Goal: Information Seeking & Learning: Compare options

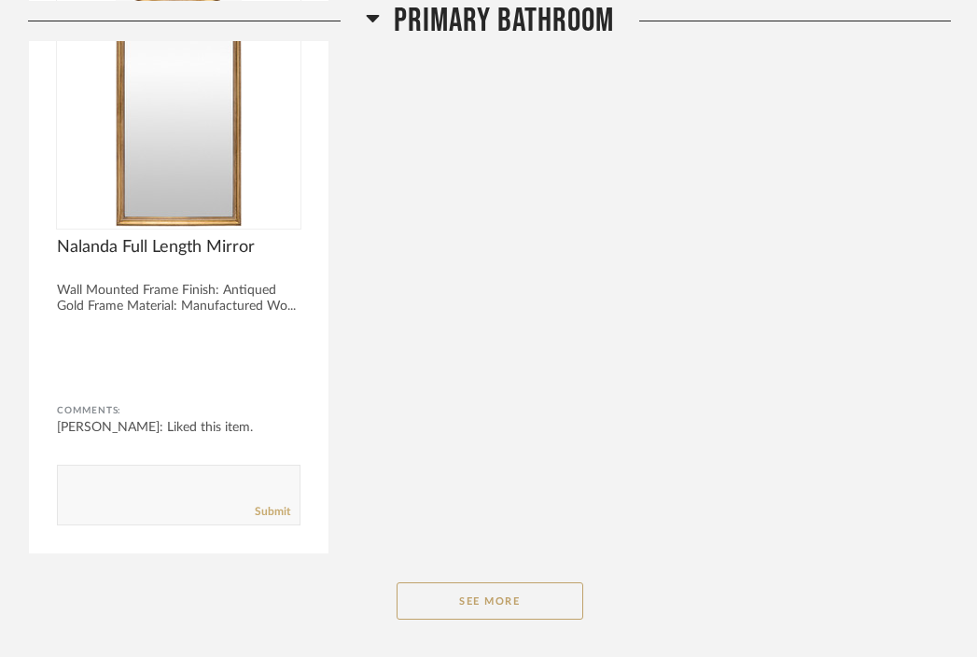
scroll to position [2132, 0]
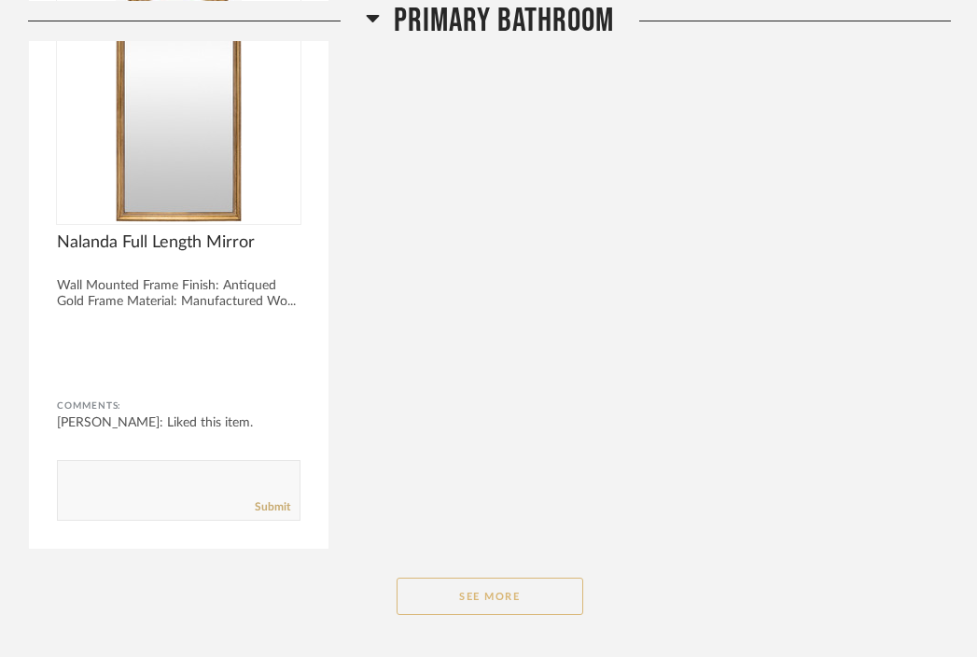
click at [506, 578] on button "See More" at bounding box center [490, 596] width 187 height 37
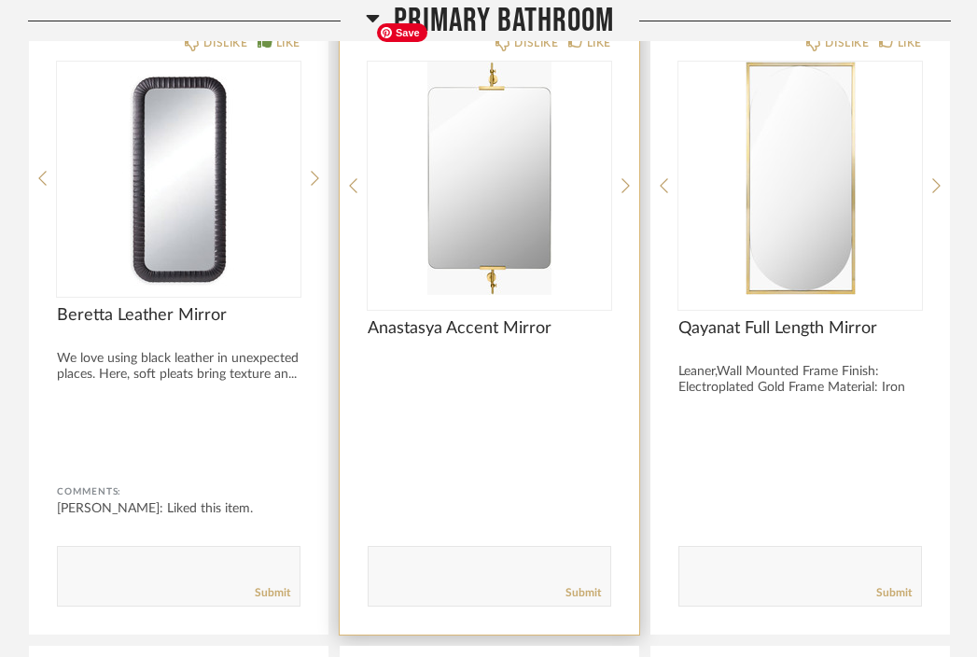
scroll to position [1483, 0]
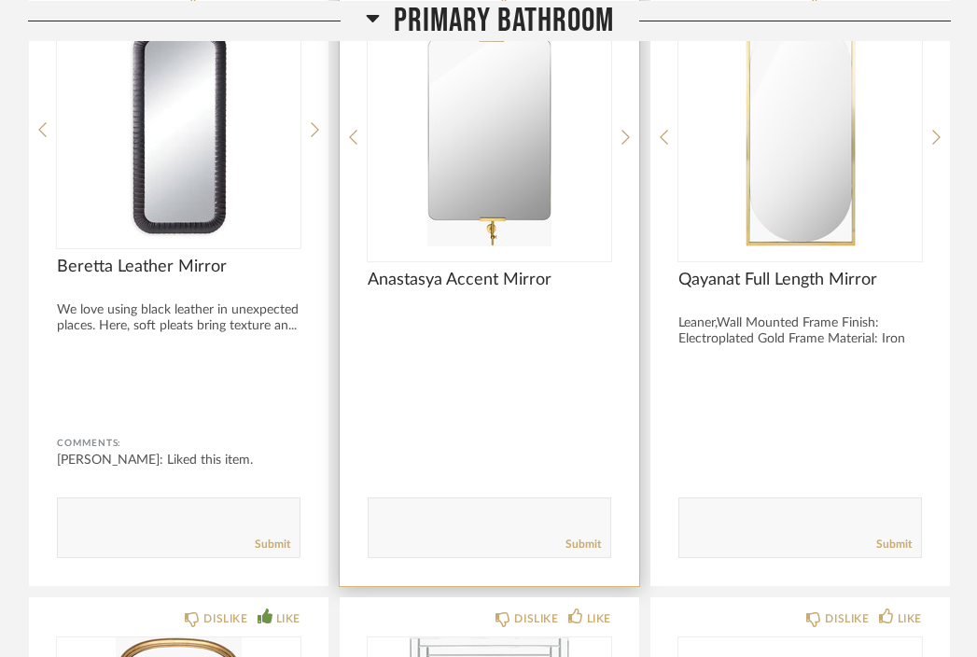
click at [515, 157] on img "0" at bounding box center [490, 129] width 244 height 233
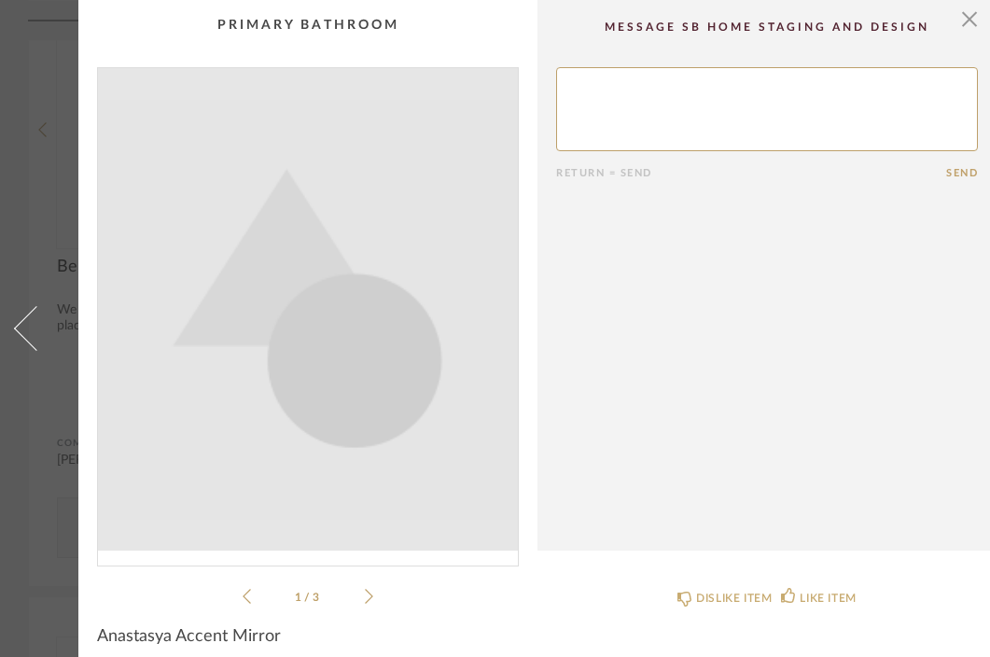
scroll to position [143, 0]
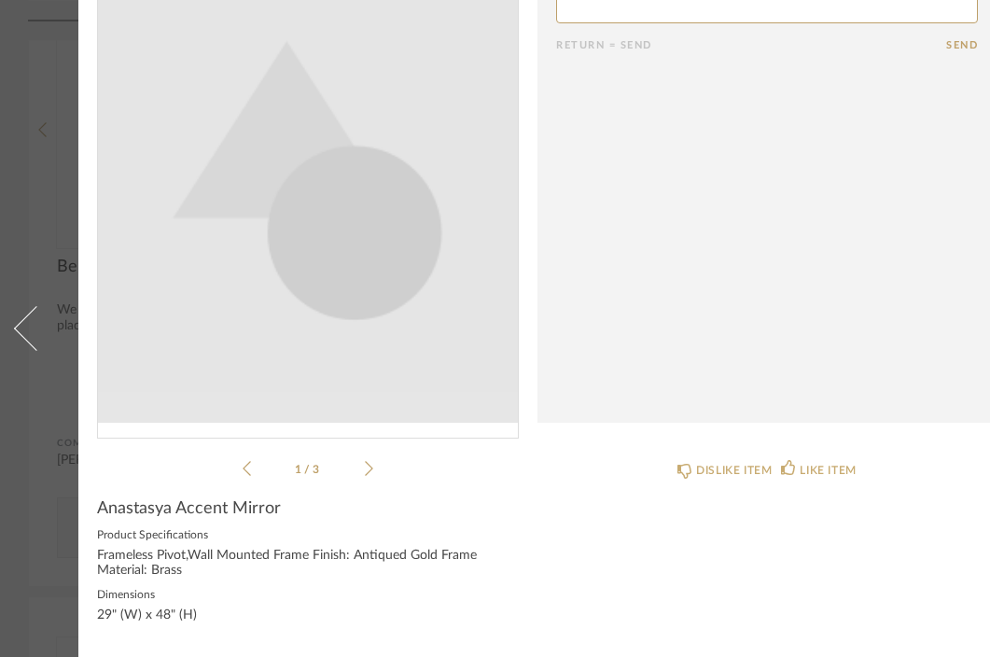
click at [72, 401] on div "× 1 / 3 Return = Send Send Anastasya Accent Mirror Product Specifications Frame…" at bounding box center [495, 264] width 990 height 785
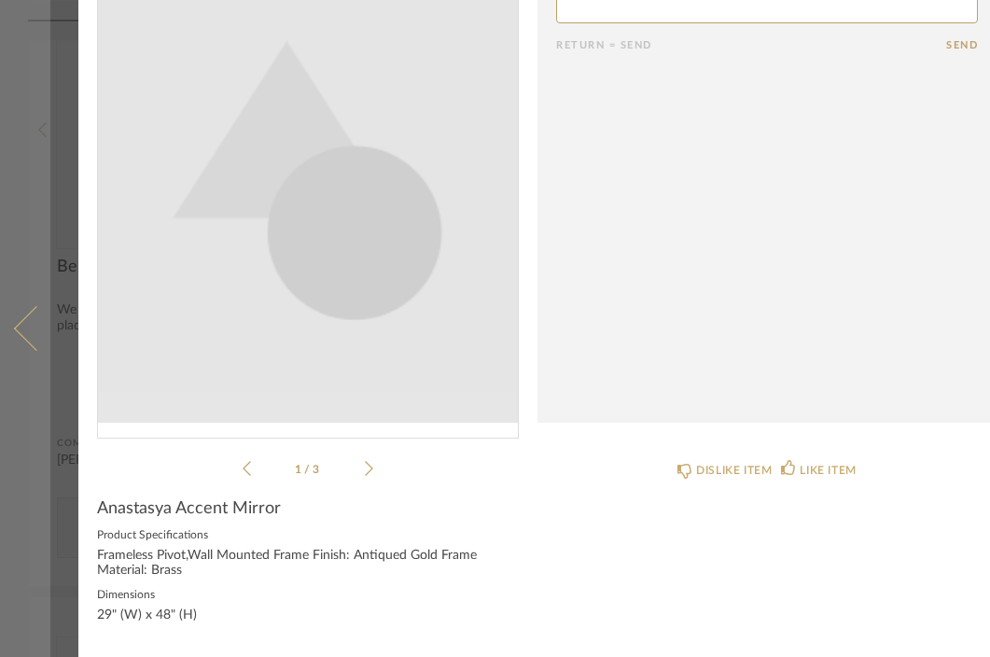
click at [26, 306] on span at bounding box center [36, 328] width 45 height 45
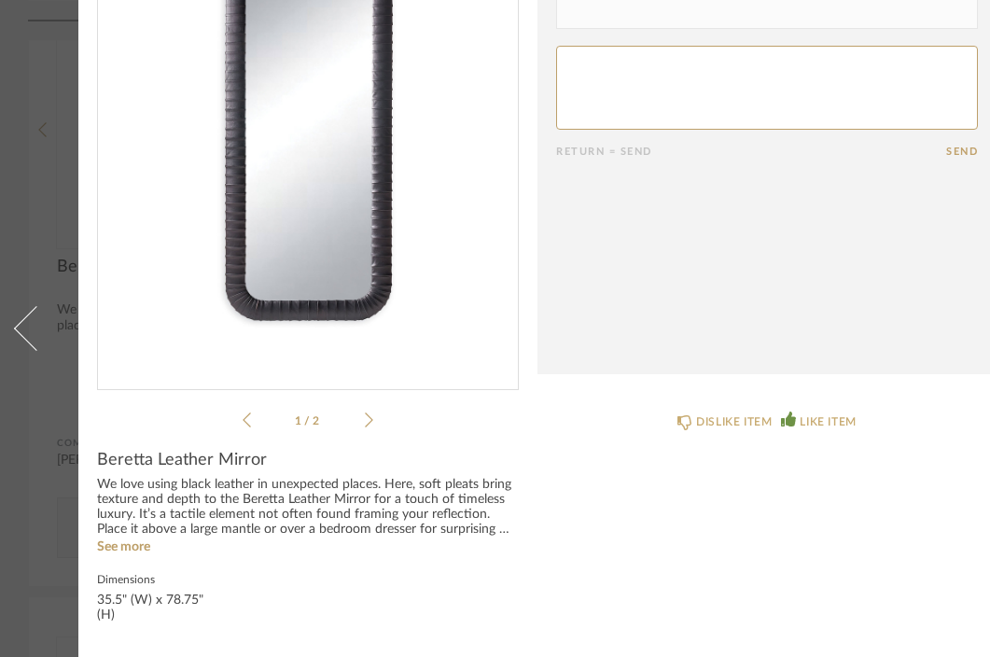
scroll to position [191, 0]
click at [972, 313] on cpp-summary-comments "Date [DATE] [PERSON_NAME] 2:05 PM Liked this item. Return = Send Send" at bounding box center [767, 99] width 459 height 551
click at [958, 367] on div "× 1 / 2 Date [DATE] [PERSON_NAME] 2:05 PM Liked this item. Return = Send Send B…" at bounding box center [537, 241] width 919 height 834
click at [975, 292] on cpp-summary-comments "Date [DATE] [PERSON_NAME] 2:05 PM Liked this item. Return = Send Send" at bounding box center [767, 99] width 459 height 551
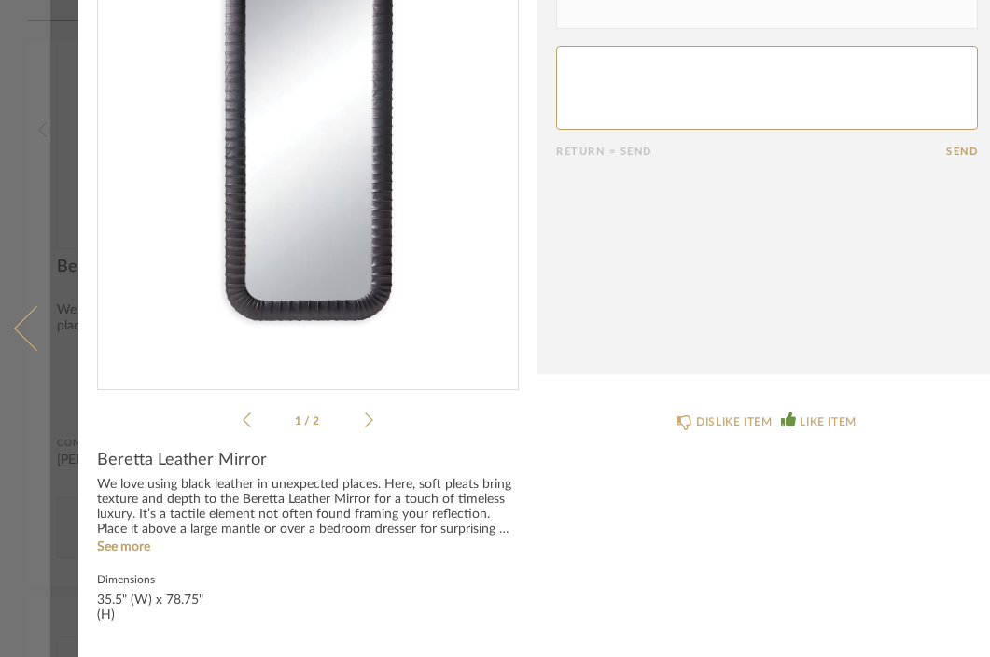
click at [9, 204] on link at bounding box center [25, 328] width 50 height 657
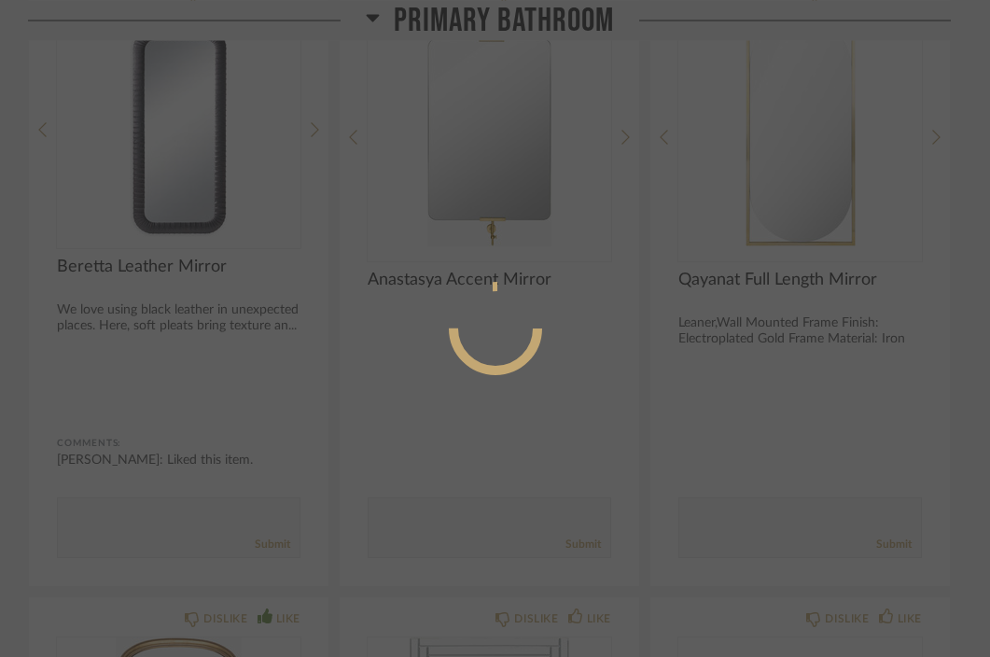
scroll to position [0, 0]
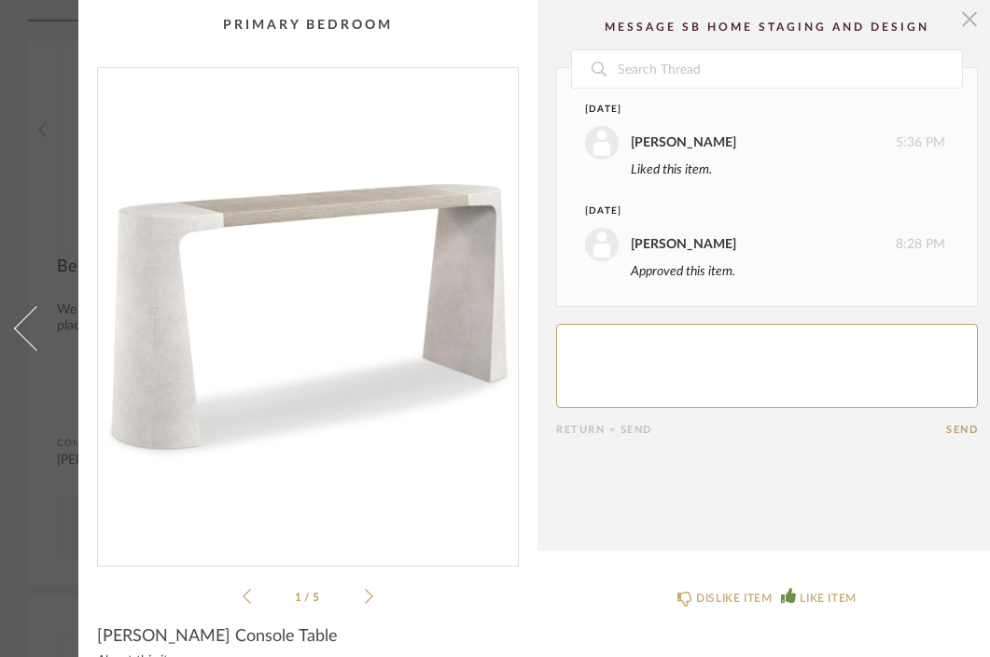
click at [969, 21] on span "button" at bounding box center [969, 18] width 37 height 37
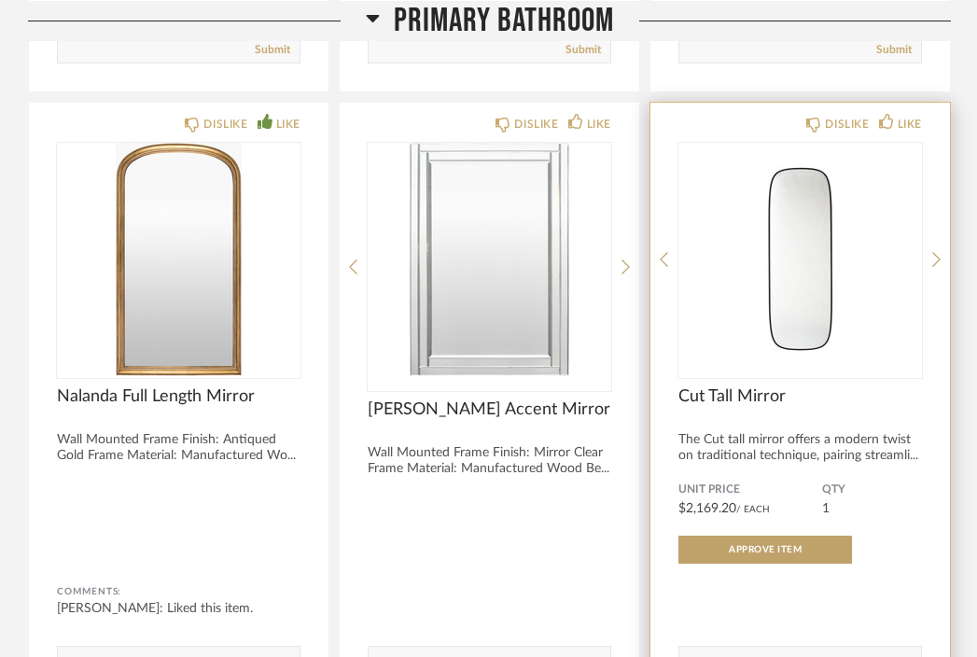
scroll to position [2016, 0]
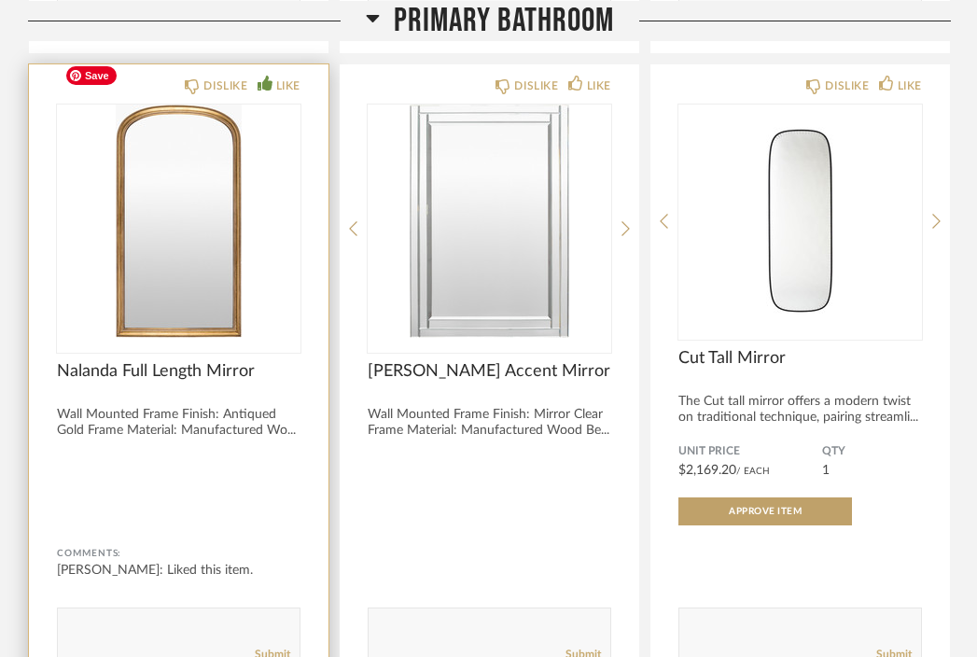
click at [0, 0] on img at bounding box center [0, 0] width 0 height 0
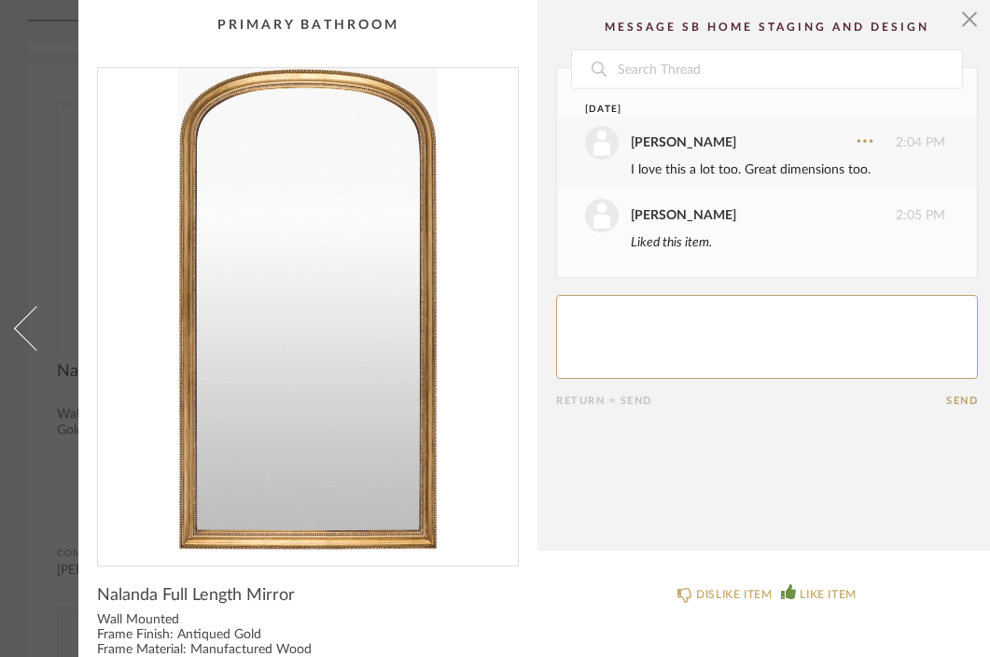
scroll to position [102, 0]
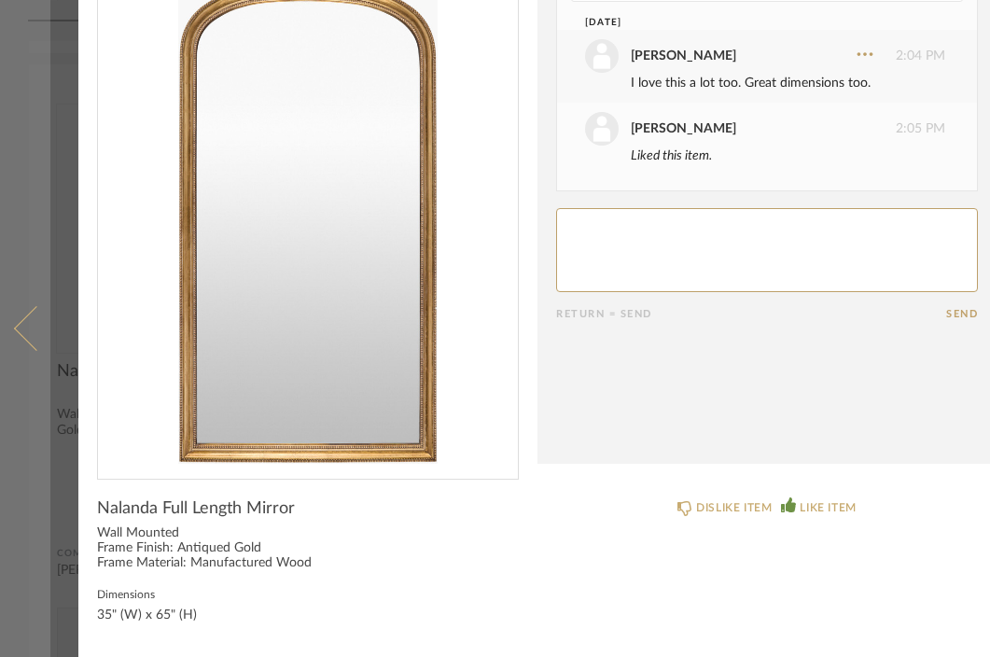
click at [23, 319] on span at bounding box center [36, 328] width 45 height 45
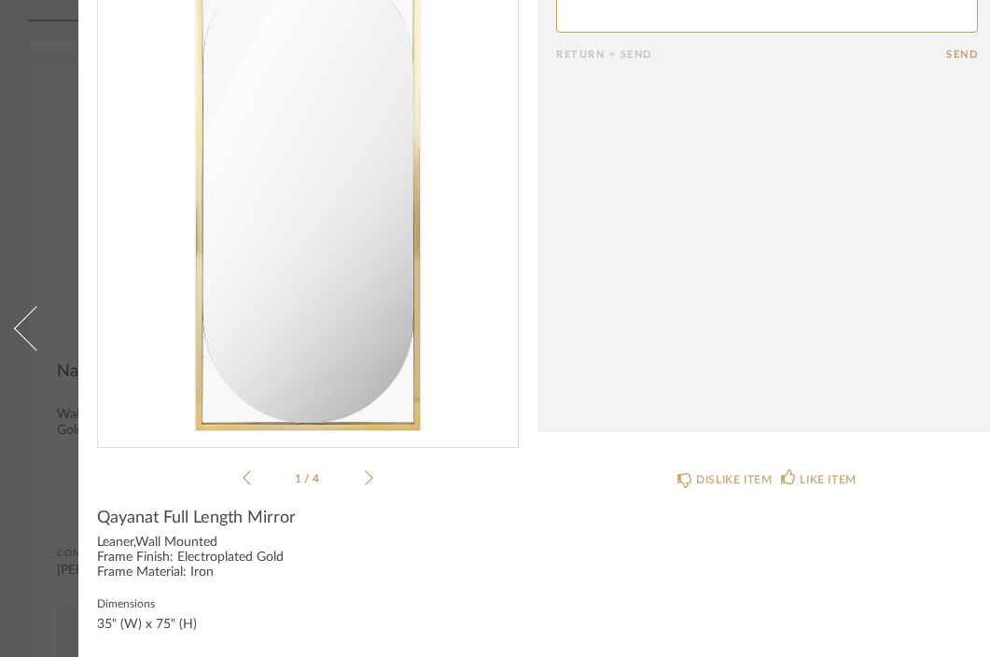
scroll to position [143, 0]
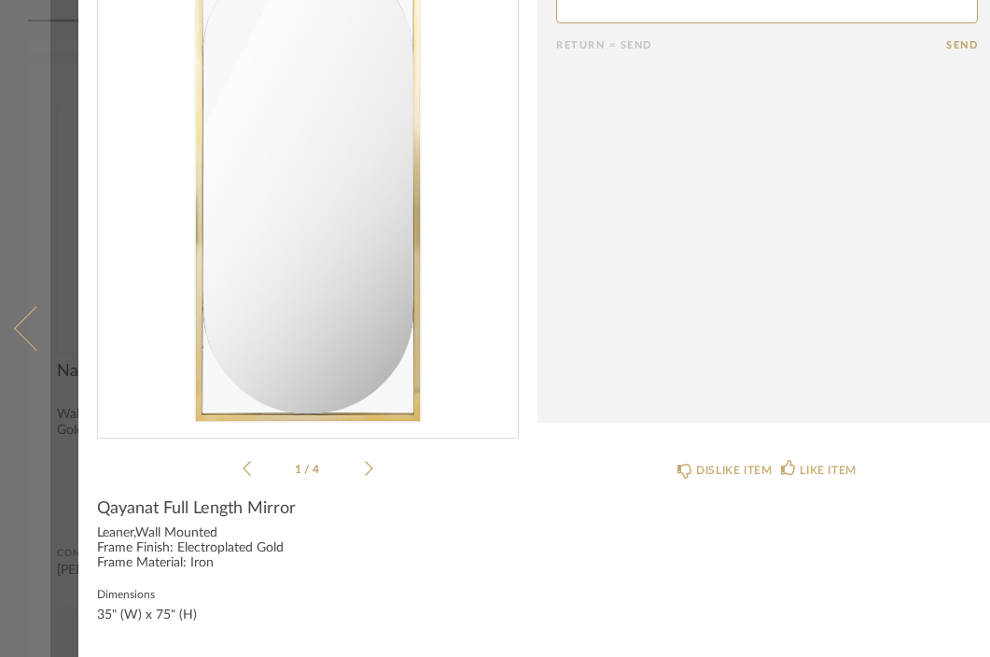
click at [20, 212] on link at bounding box center [25, 328] width 50 height 657
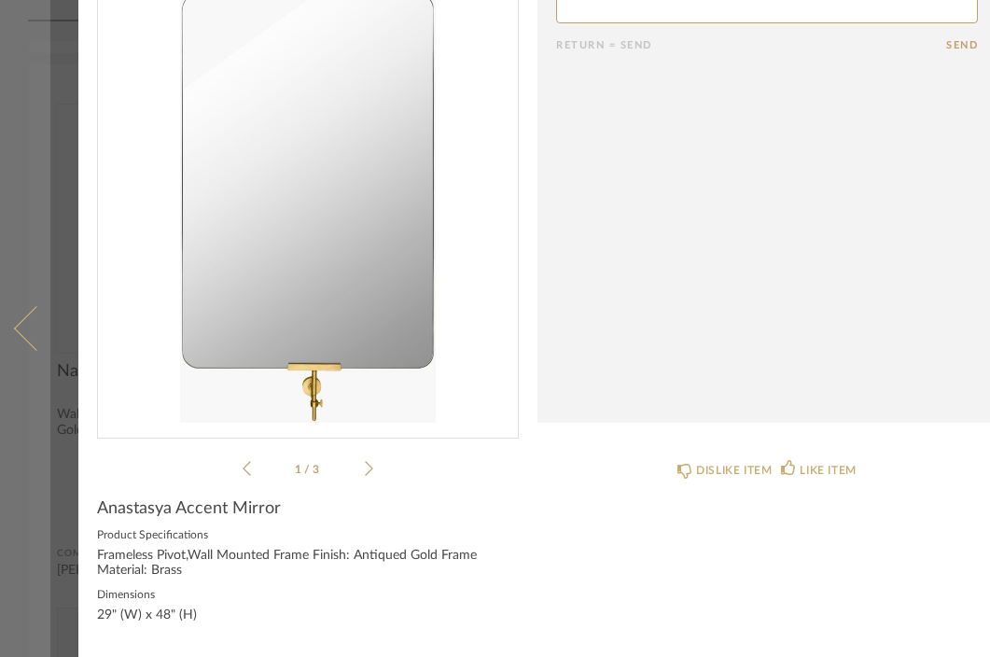
click at [35, 306] on span at bounding box center [36, 328] width 45 height 45
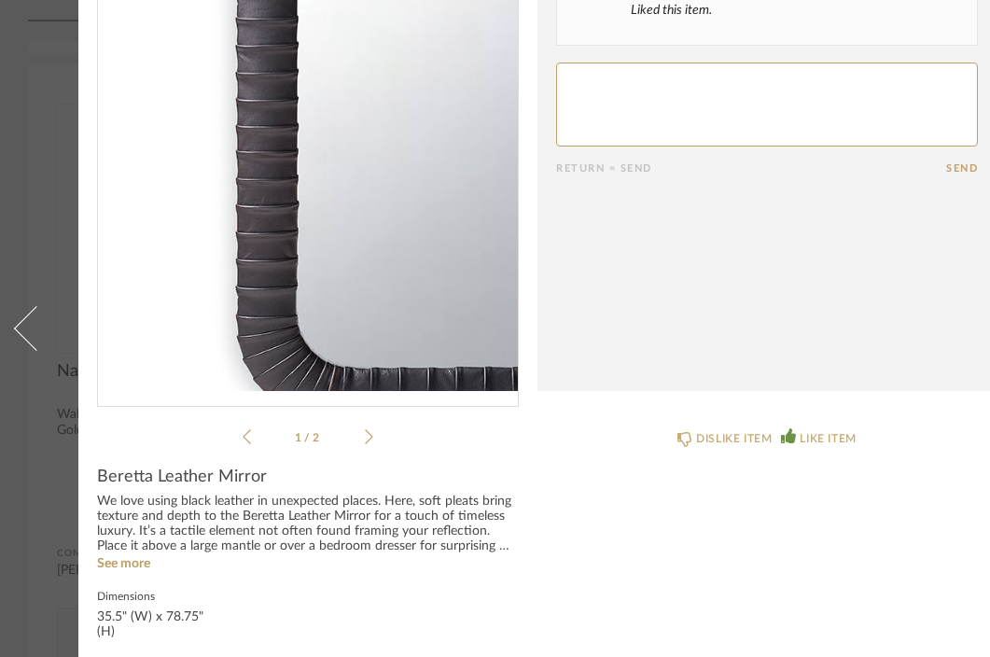
scroll to position [191, 0]
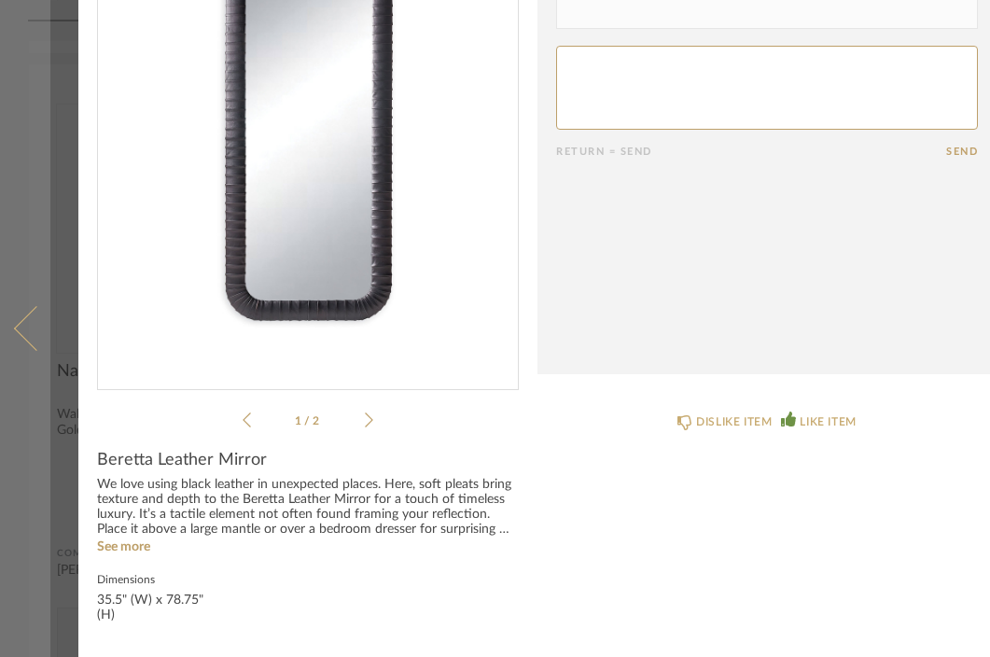
click at [29, 132] on link at bounding box center [25, 328] width 50 height 657
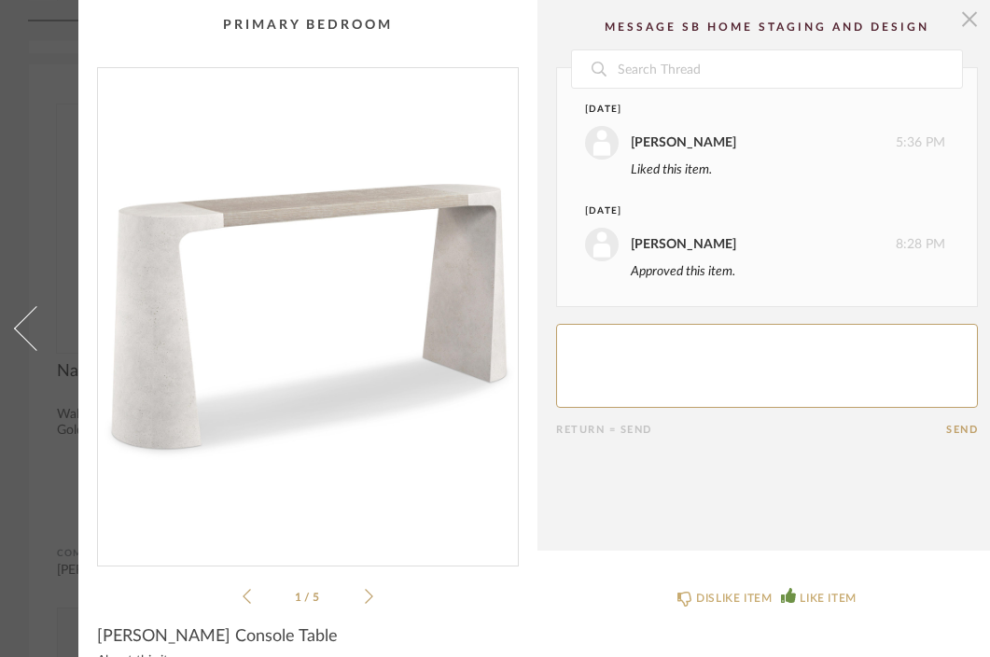
click at [963, 24] on span "button" at bounding box center [969, 18] width 37 height 37
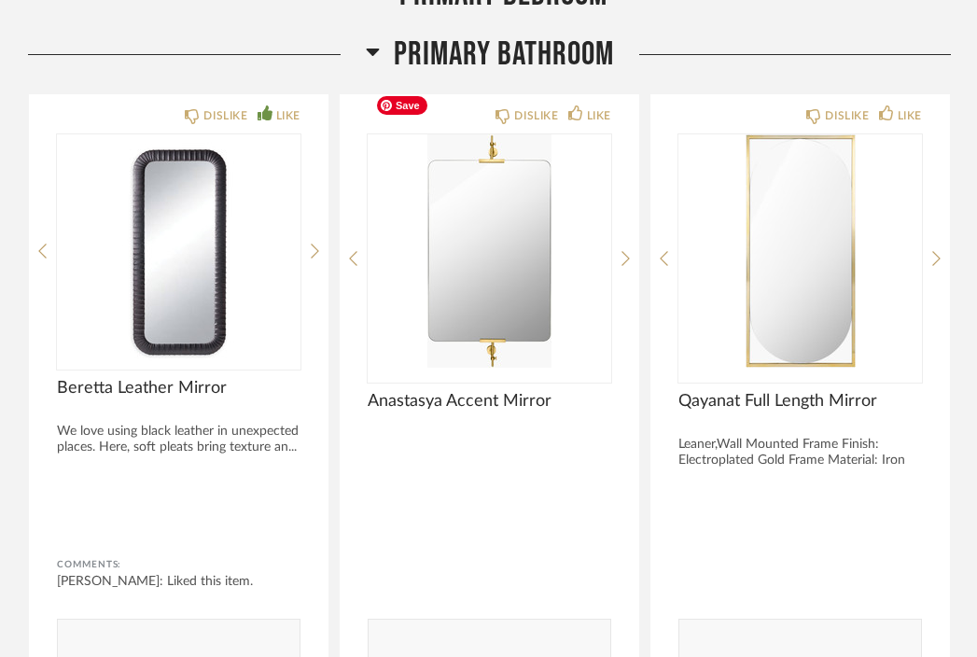
scroll to position [1363, 0]
click at [525, 295] on img "0" at bounding box center [490, 249] width 244 height 233
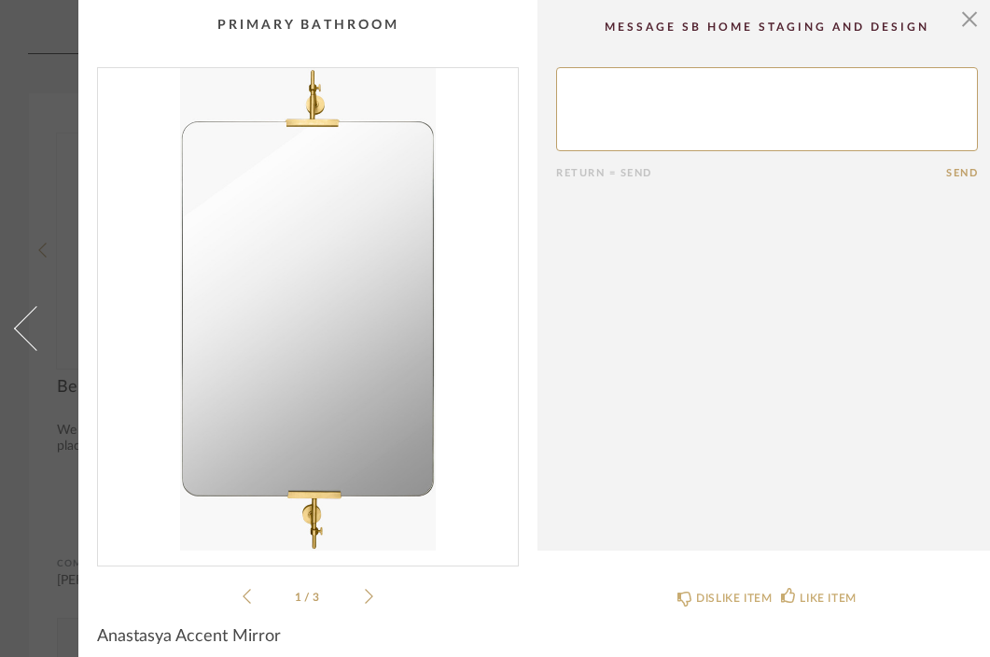
scroll to position [143, 0]
